Goal: Task Accomplishment & Management: Manage account settings

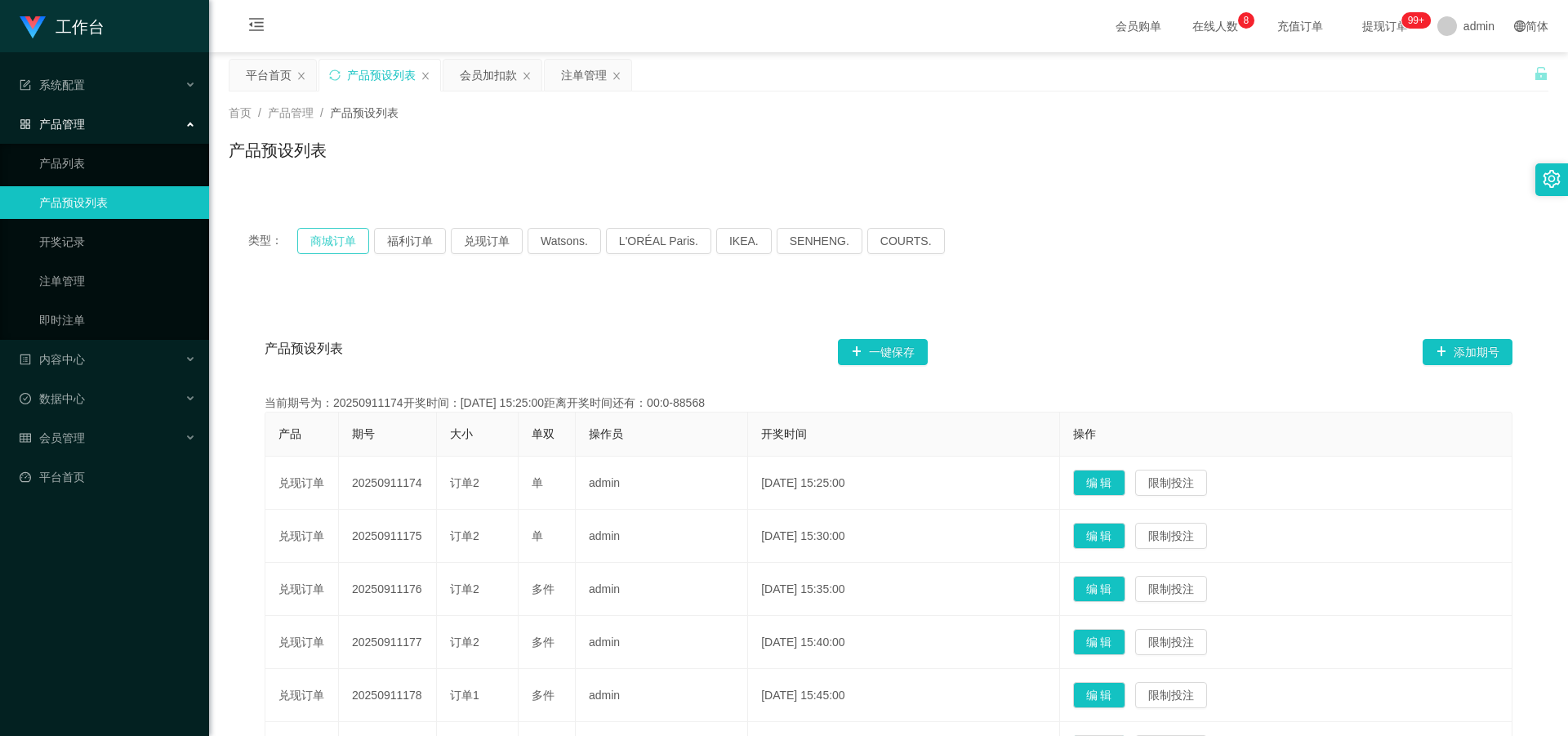
click at [338, 234] on button "商城订单" at bounding box center [333, 241] width 72 height 26
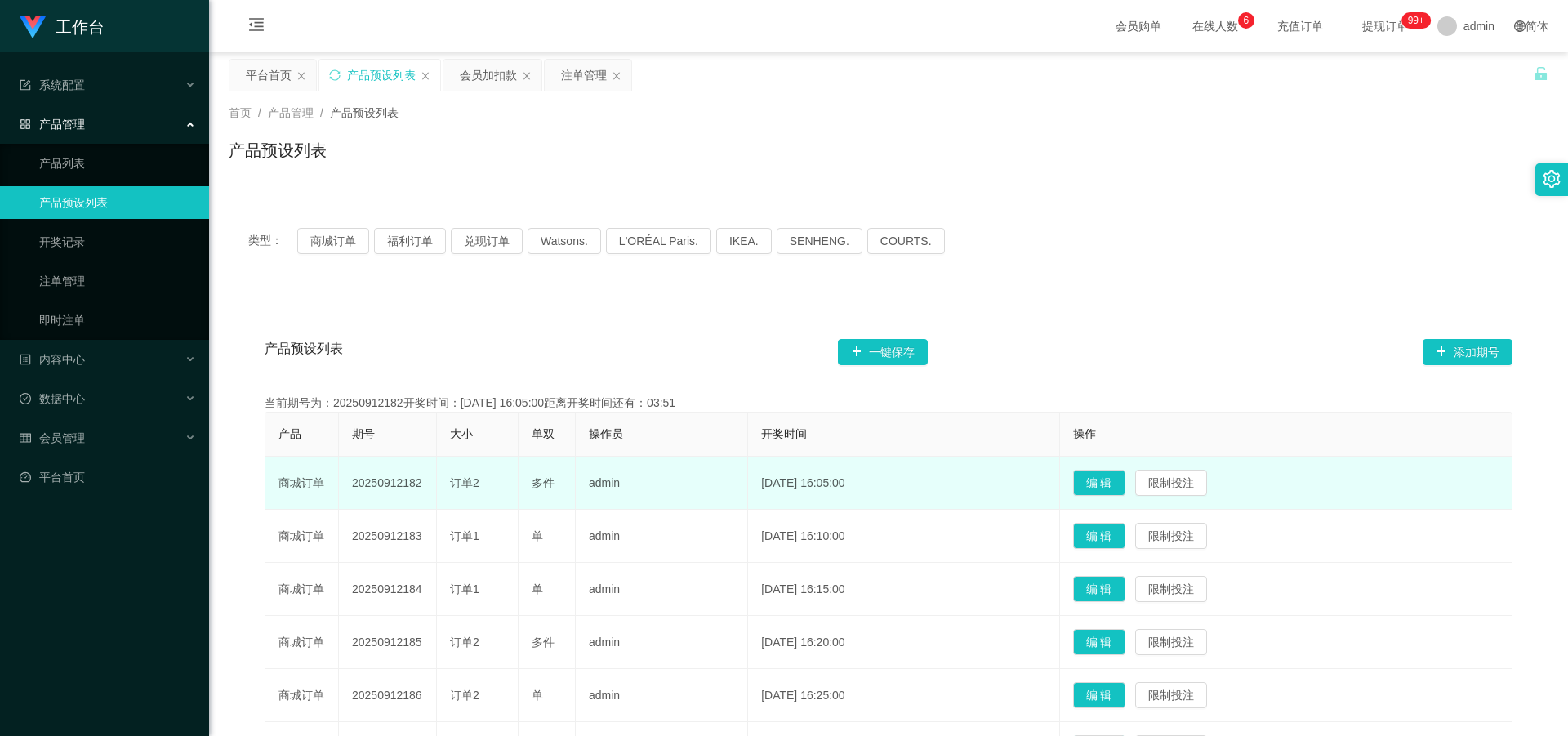
drag, startPoint x: 354, startPoint y: 485, endPoint x: 422, endPoint y: 489, distance: 68.1
click at [422, 489] on td "20250912182" at bounding box center [388, 483] width 98 height 53
copy td "20250912182"
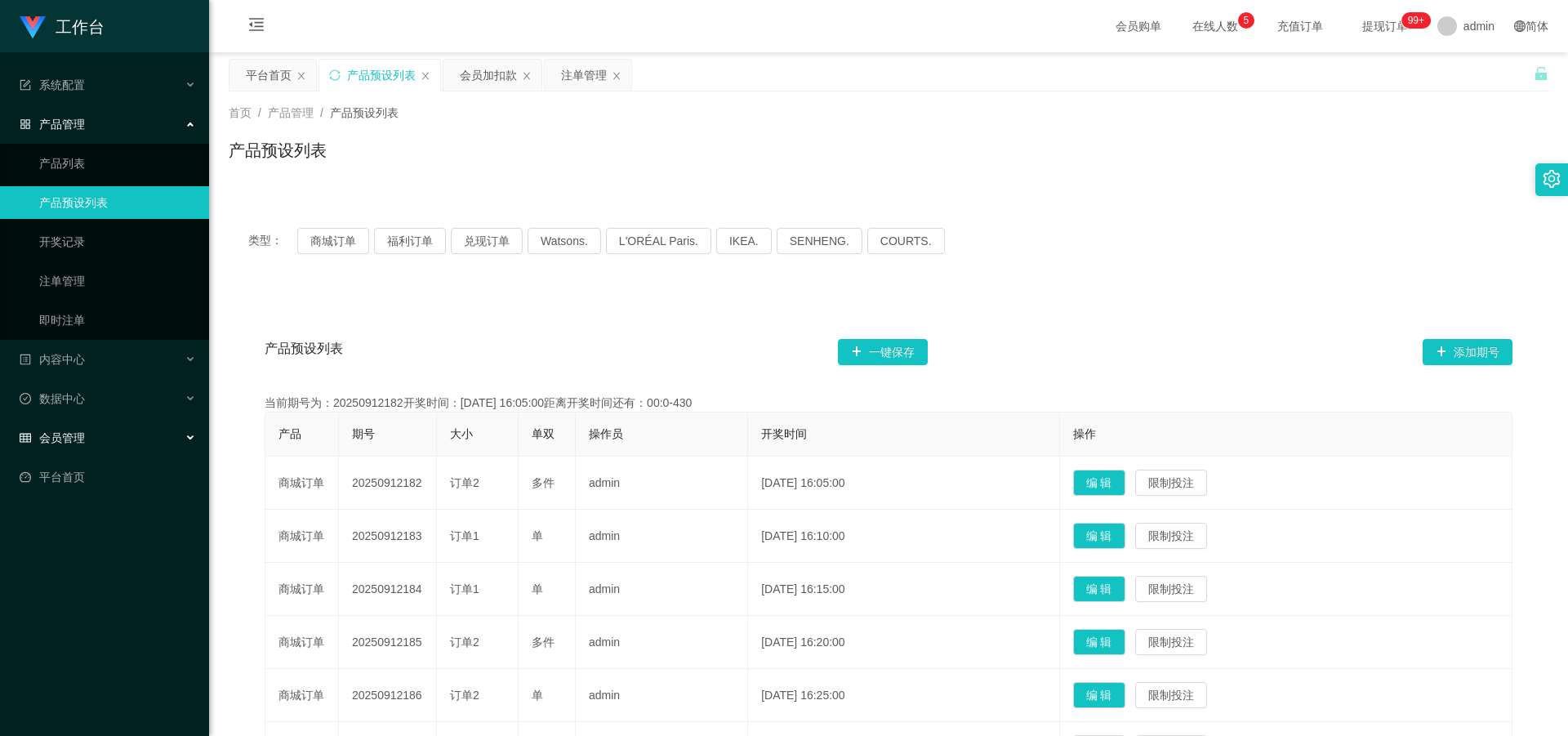
click at [120, 433] on div "会员管理" at bounding box center [104, 437] width 209 height 33
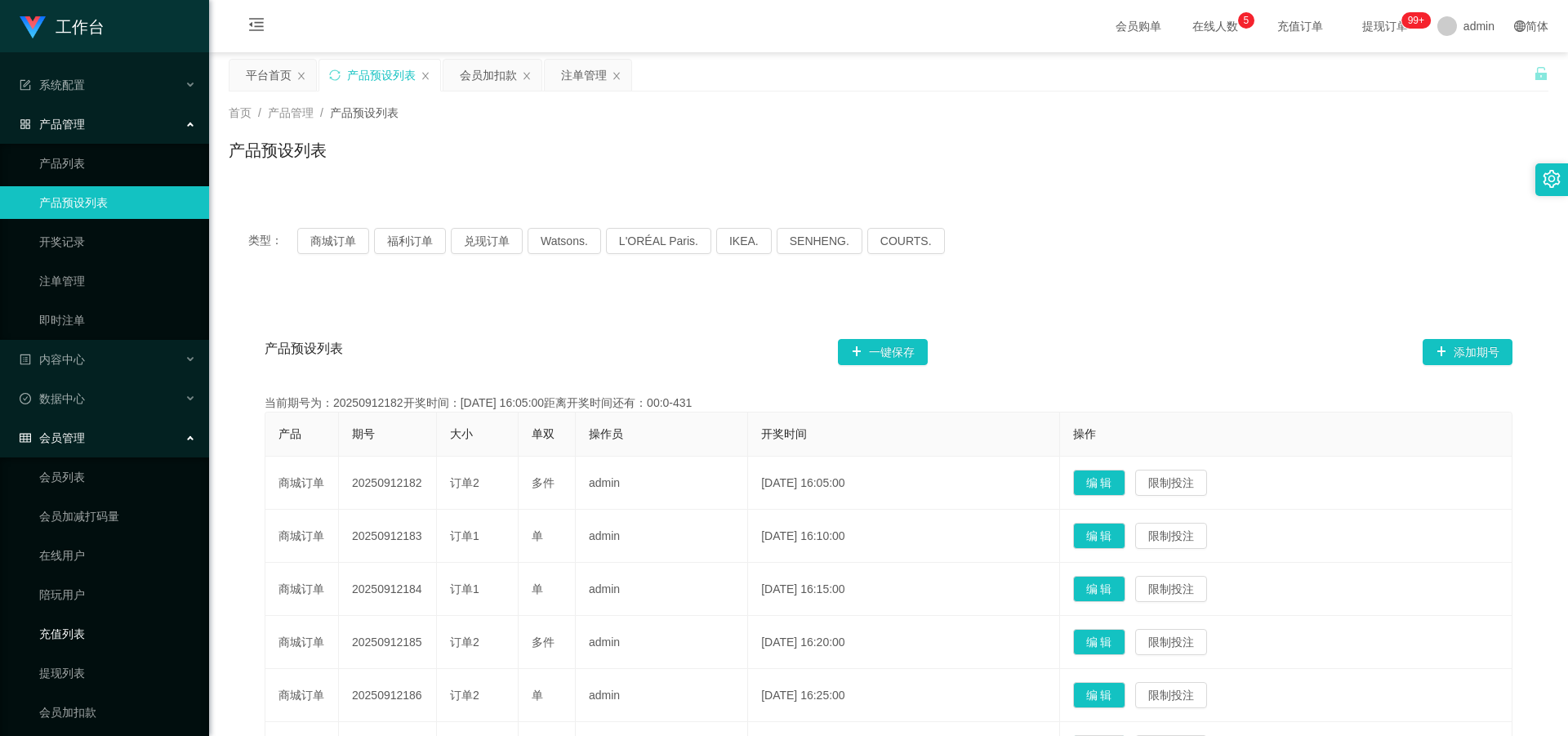
scroll to position [87, 0]
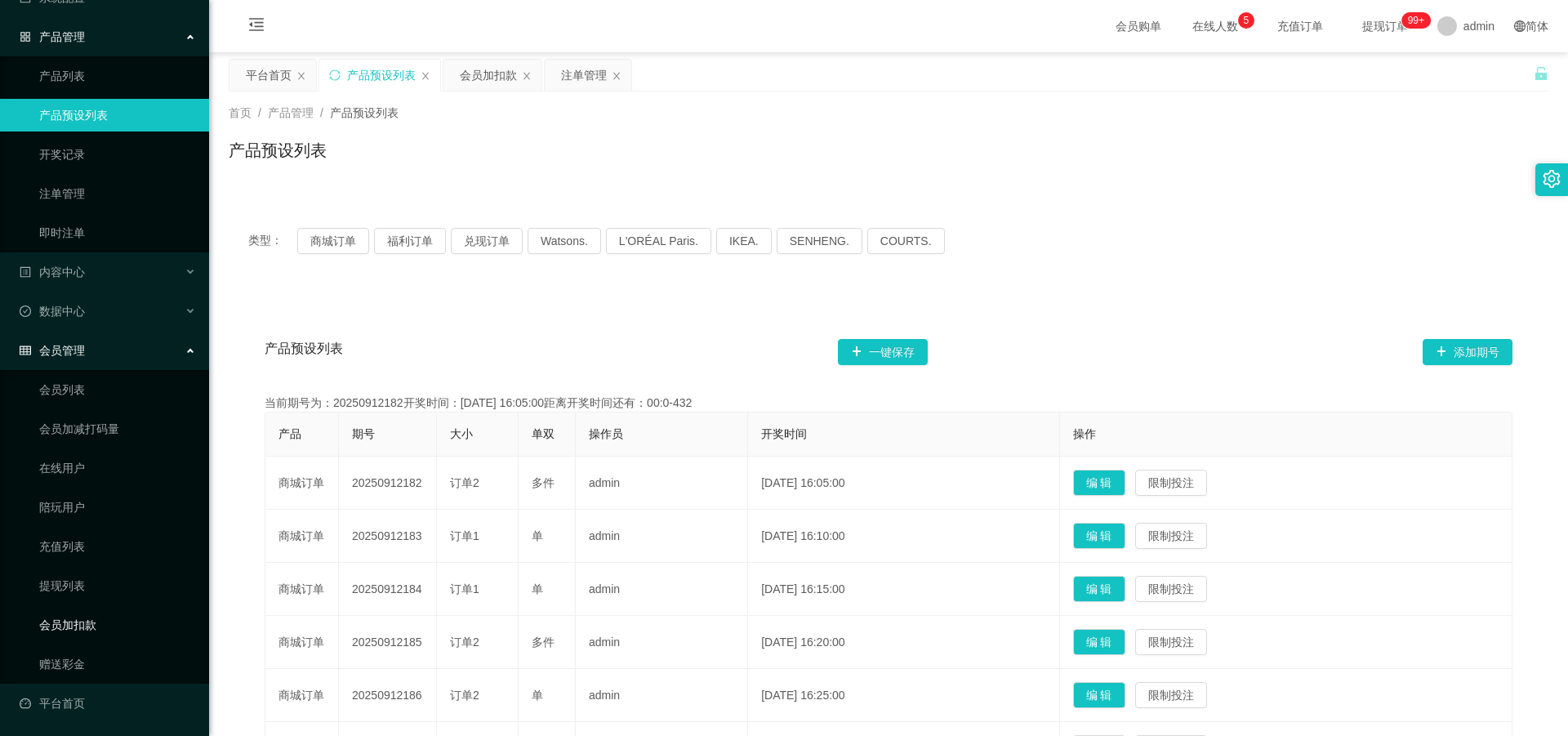
click at [105, 616] on link "会员加扣款" at bounding box center [117, 624] width 157 height 33
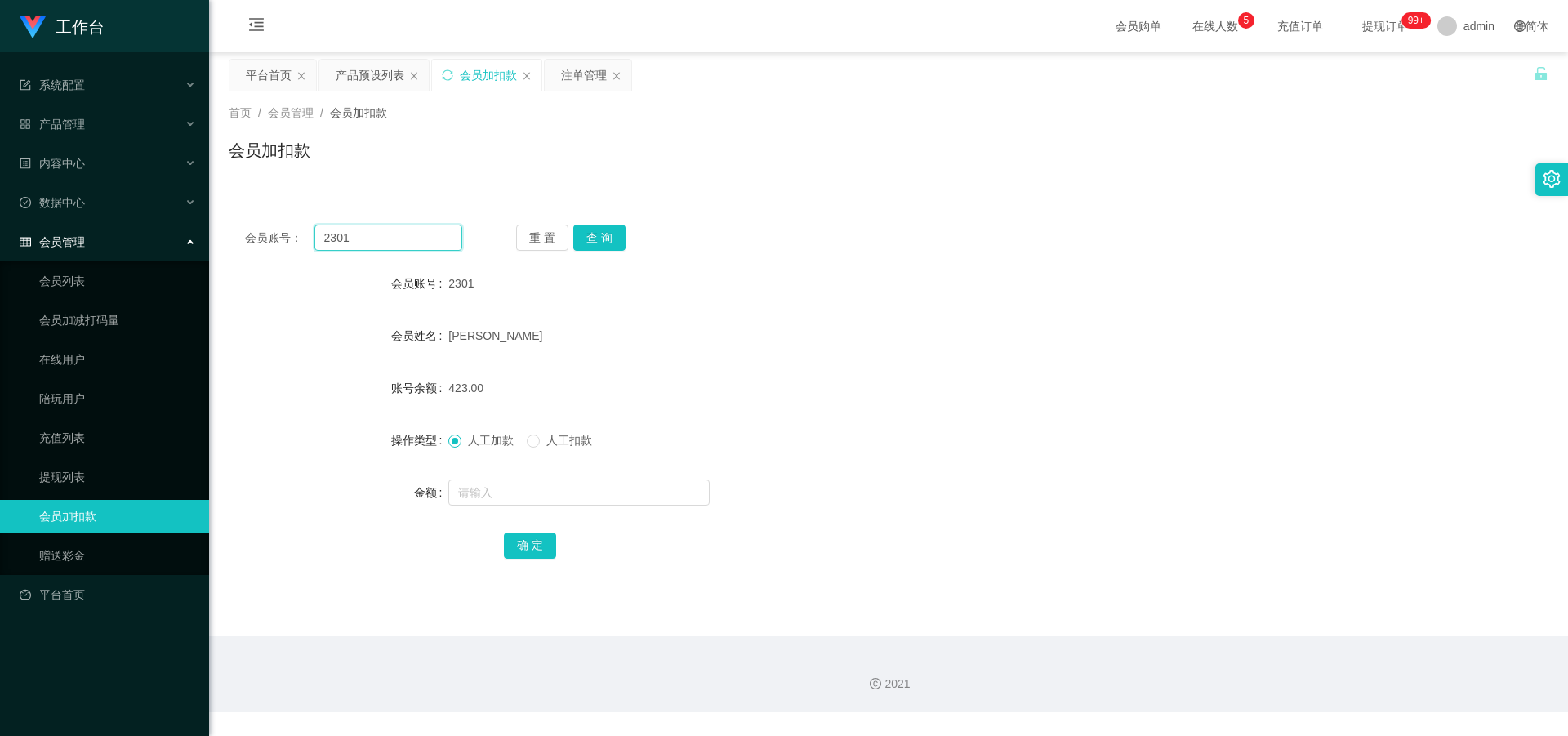
click at [390, 241] on input "2301" at bounding box center [388, 237] width 147 height 26
type input "2"
paste input "81706291"
type input "81706291"
click at [590, 234] on button "查 询" at bounding box center [599, 237] width 52 height 26
